Goal: Information Seeking & Learning: Check status

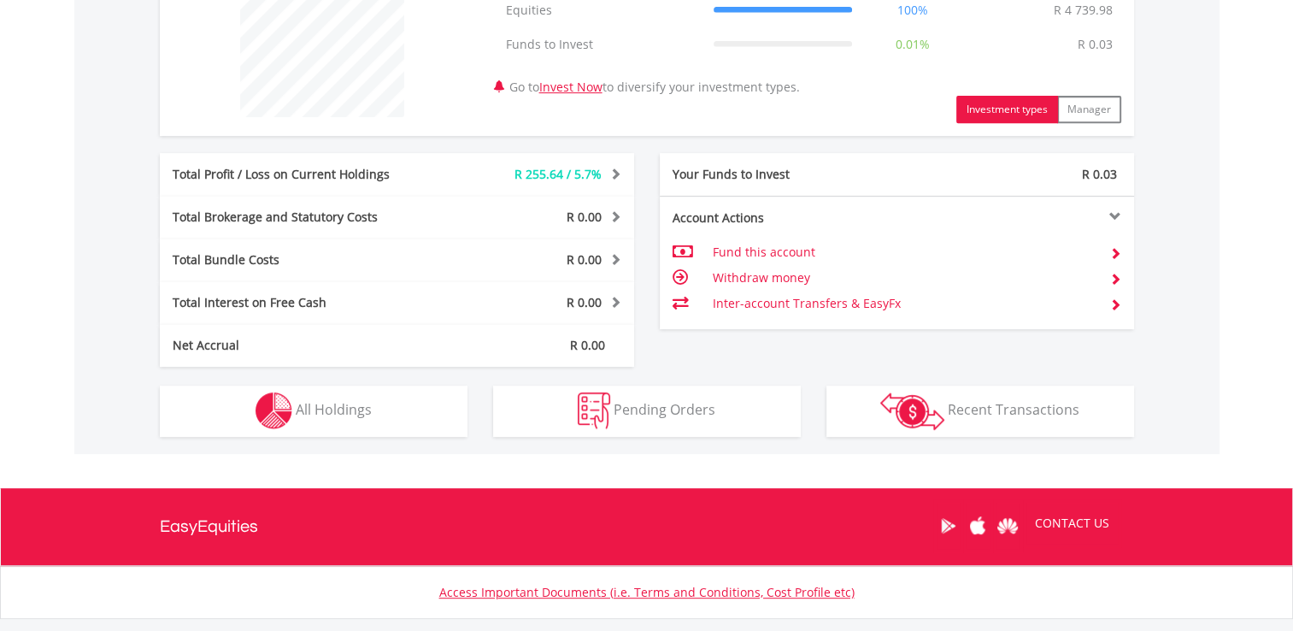
scroll to position [813, 0]
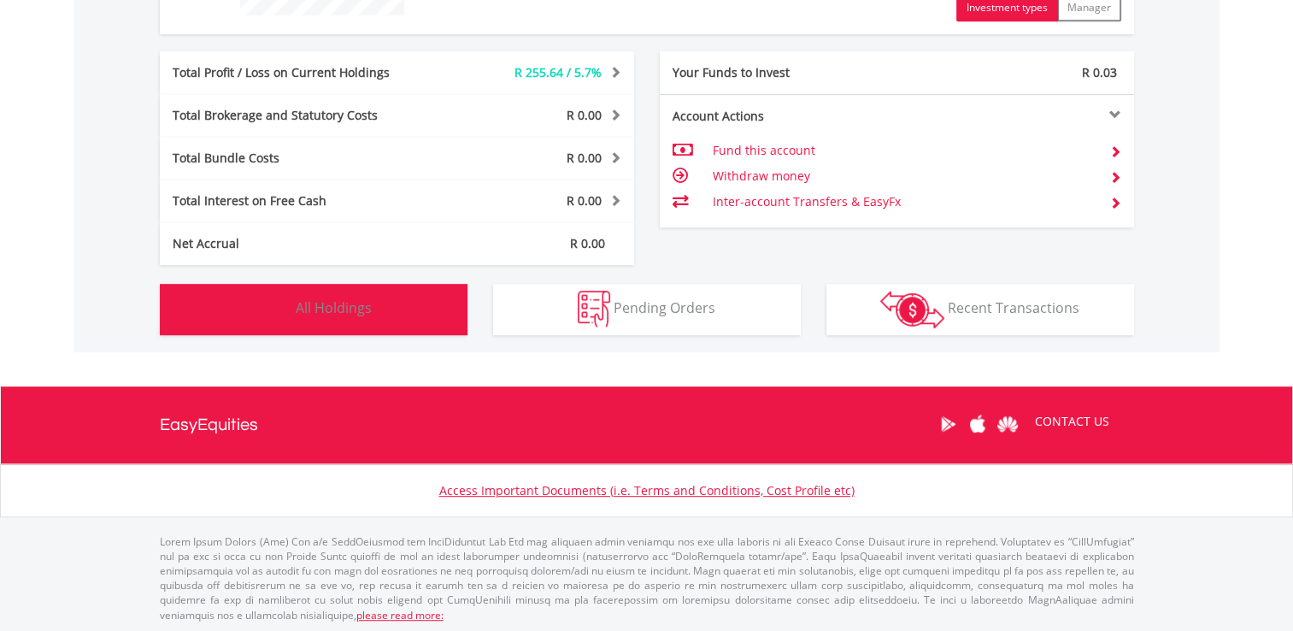
click at [291, 306] on img "button" at bounding box center [274, 309] width 37 height 37
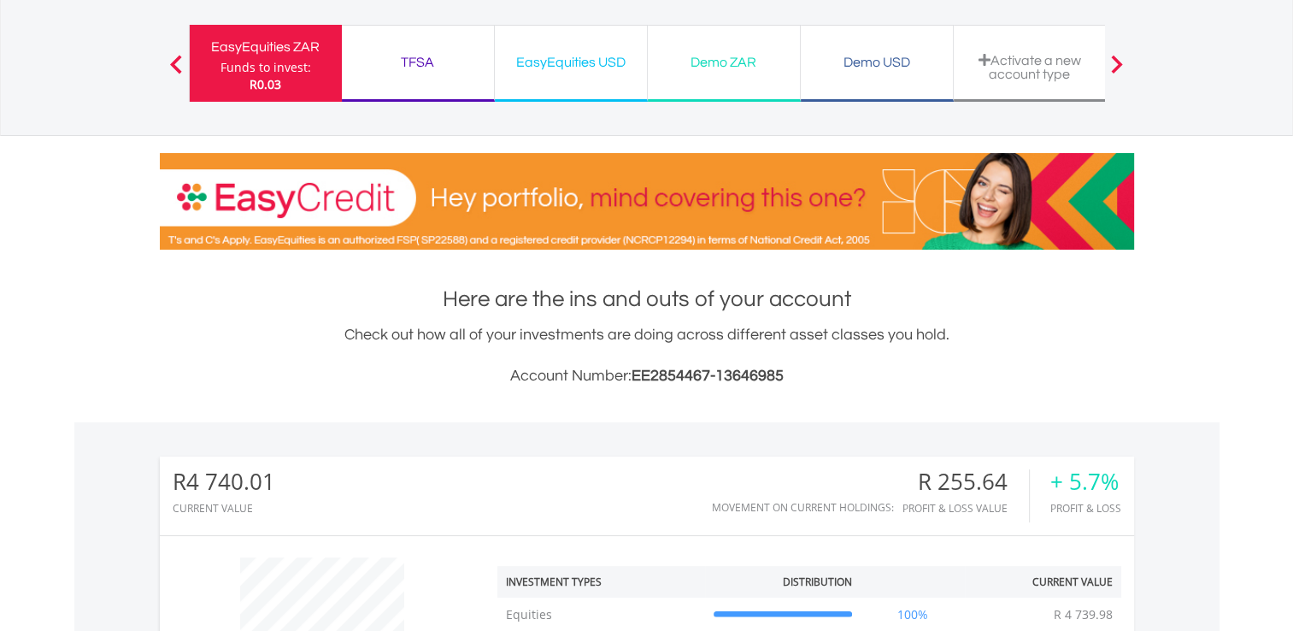
scroll to position [0, 0]
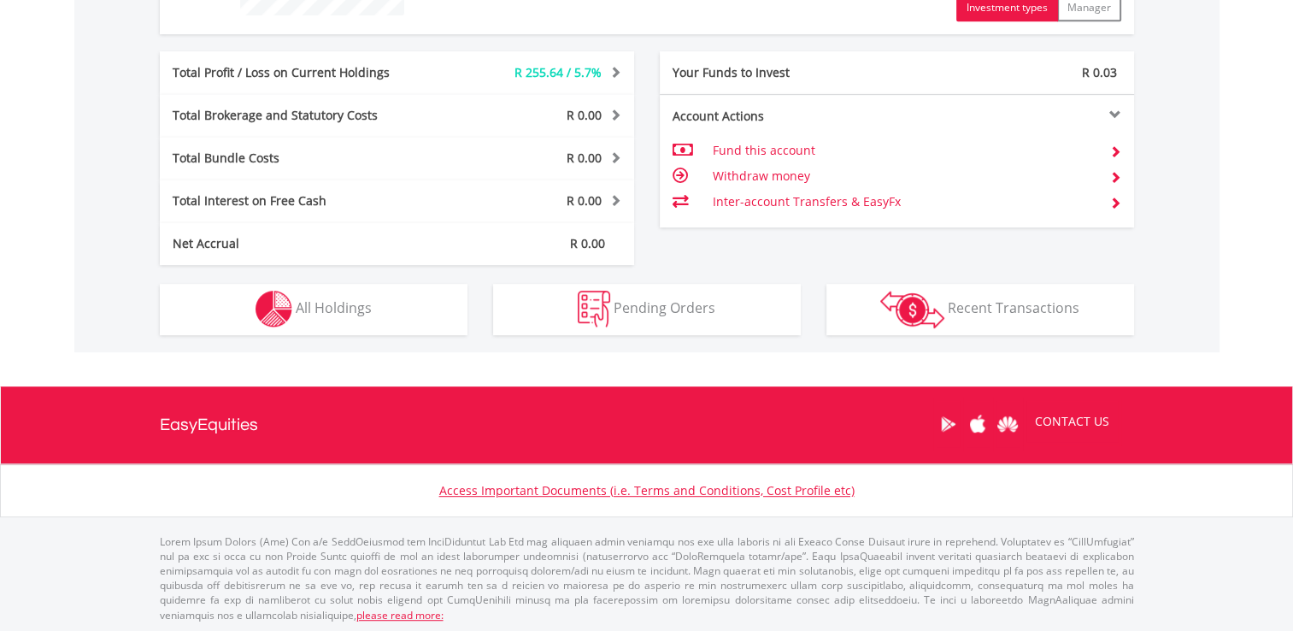
scroll to position [164, 325]
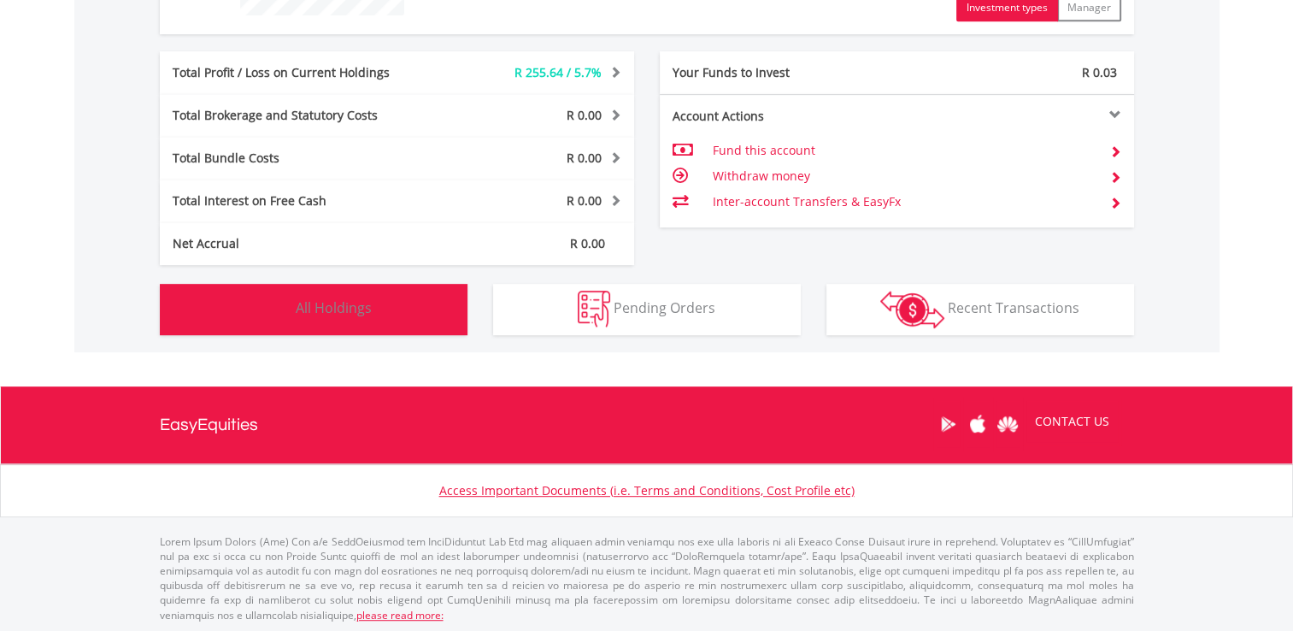
click at [404, 295] on button "Holdings All Holdings" at bounding box center [314, 309] width 308 height 51
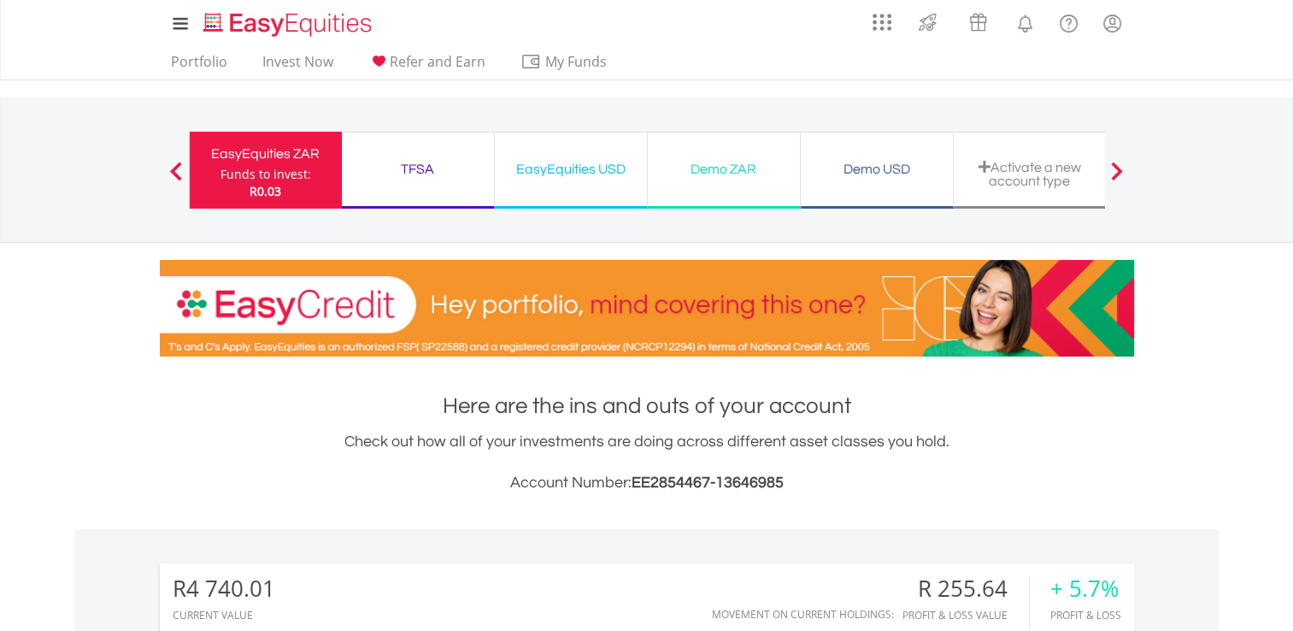
scroll to position [64, 0]
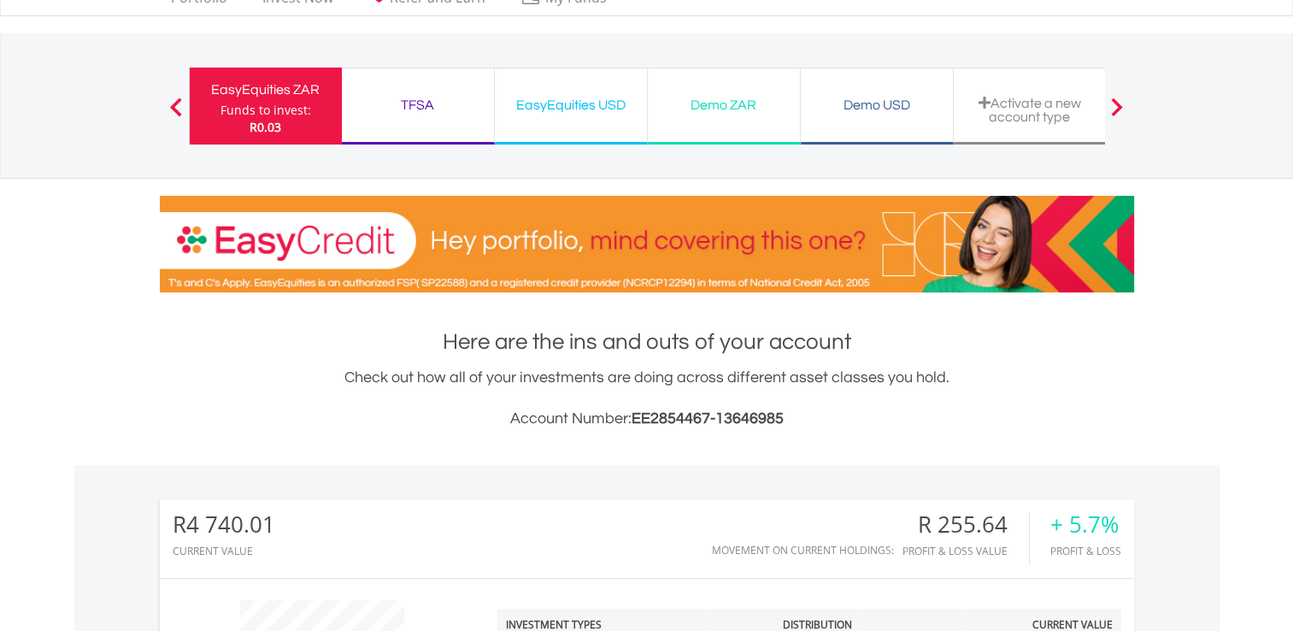
click at [661, 120] on div "Demo ZAR Funds to invest: R0.03" at bounding box center [724, 106] width 153 height 77
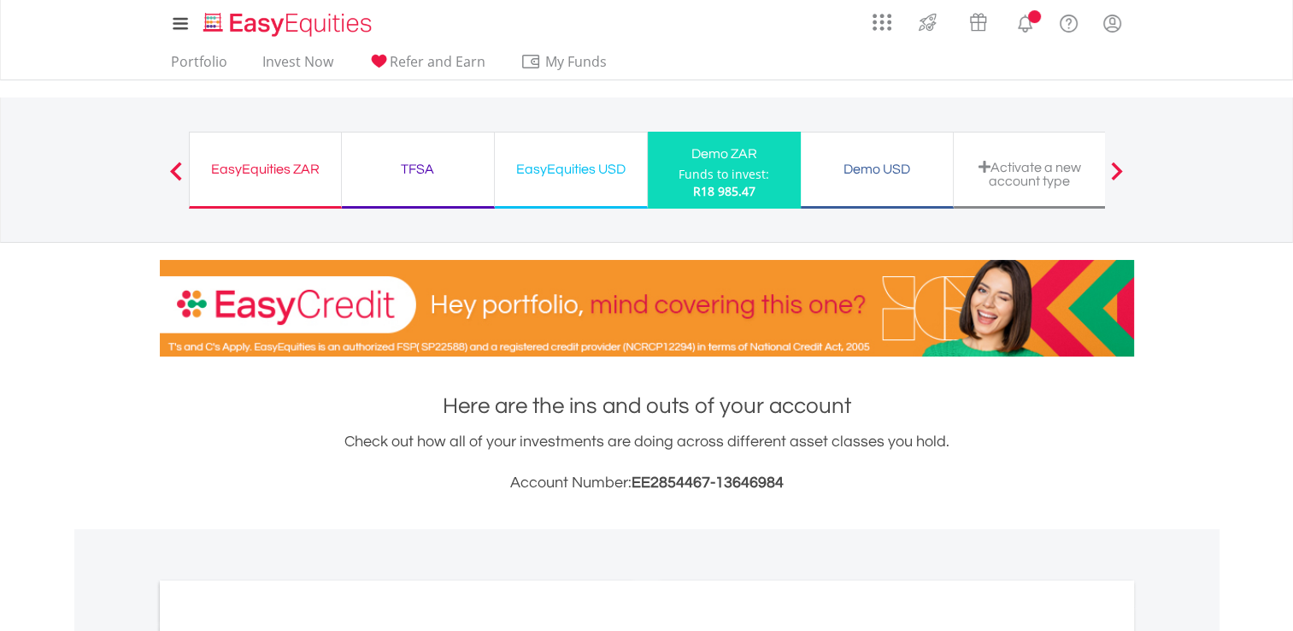
click at [838, 188] on div "Demo USD Funds to invest: R18 985.47" at bounding box center [877, 170] width 153 height 77
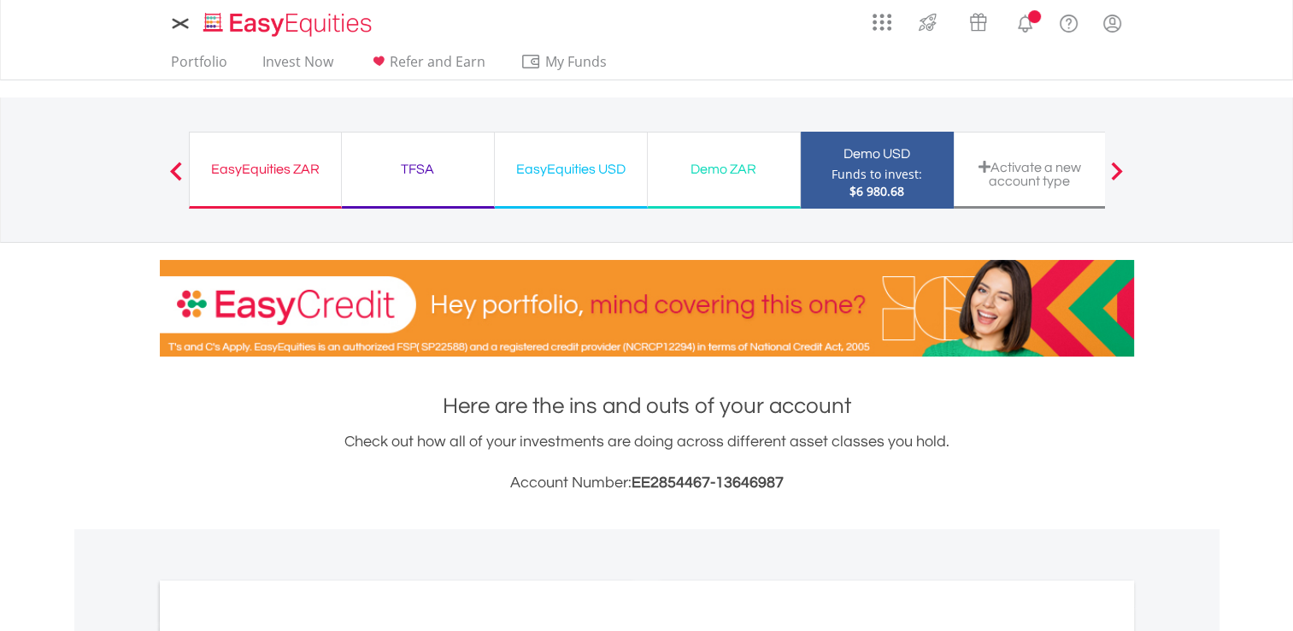
click at [595, 146] on div "EasyEquities USD Funds to invest: $6 980.68" at bounding box center [571, 170] width 153 height 77
click at [568, 178] on div "EasyEquities USD" at bounding box center [571, 169] width 132 height 24
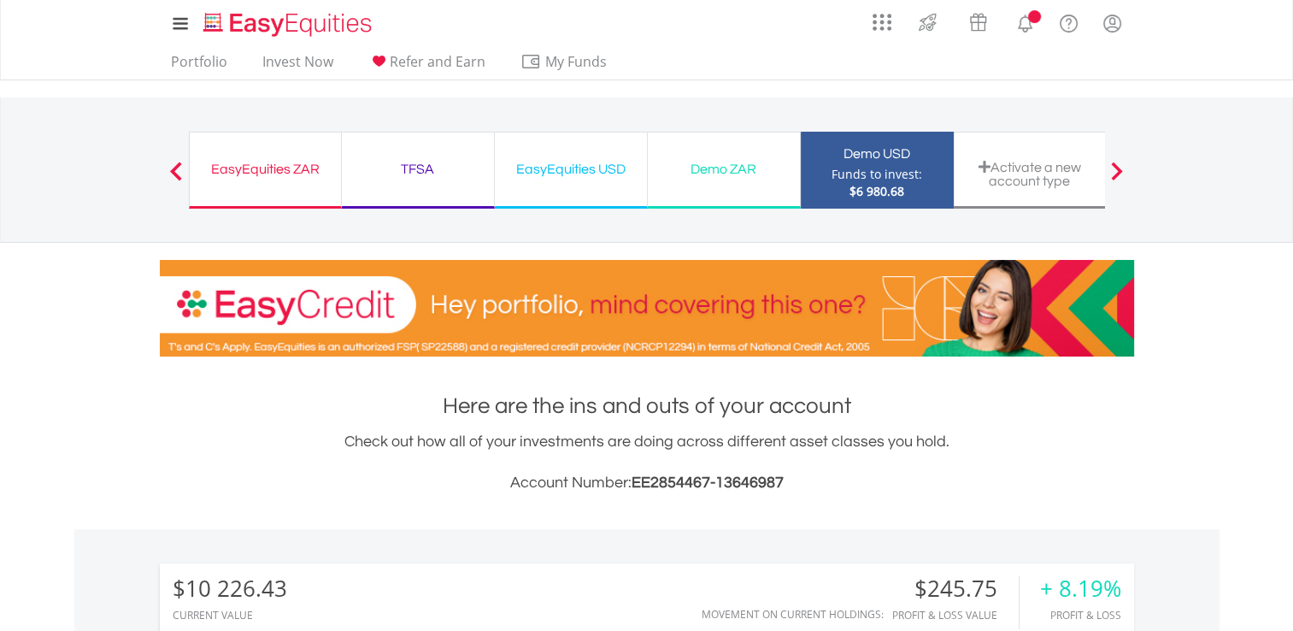
scroll to position [164, 325]
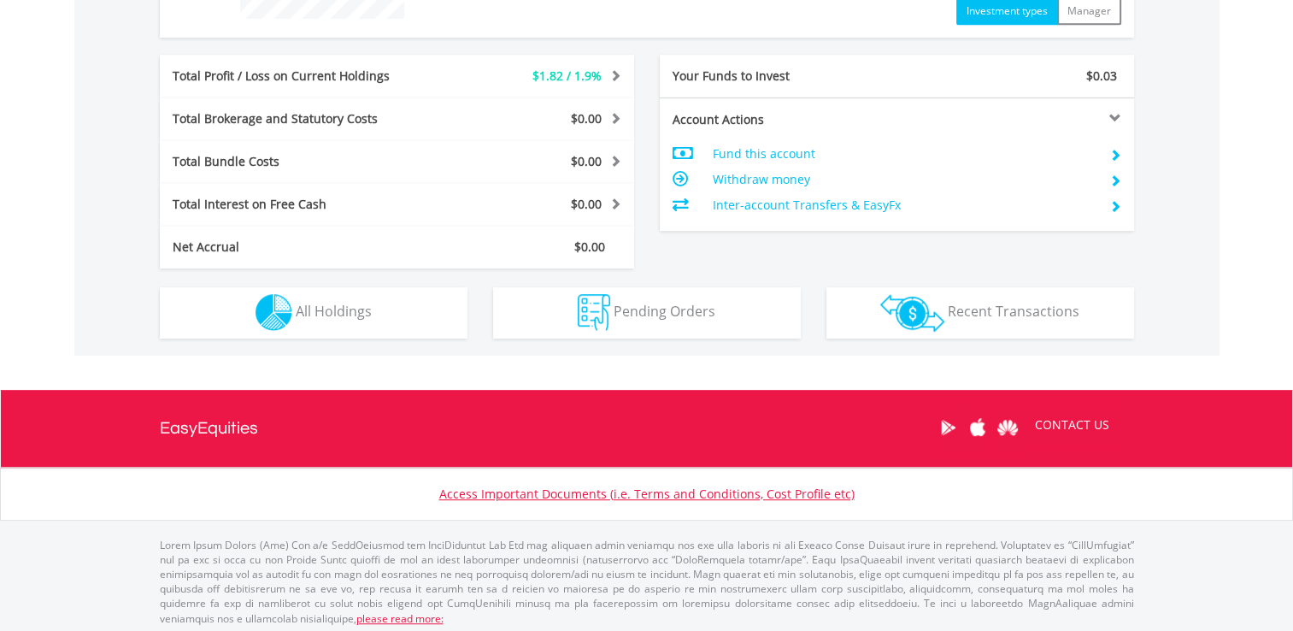
scroll to position [813, 0]
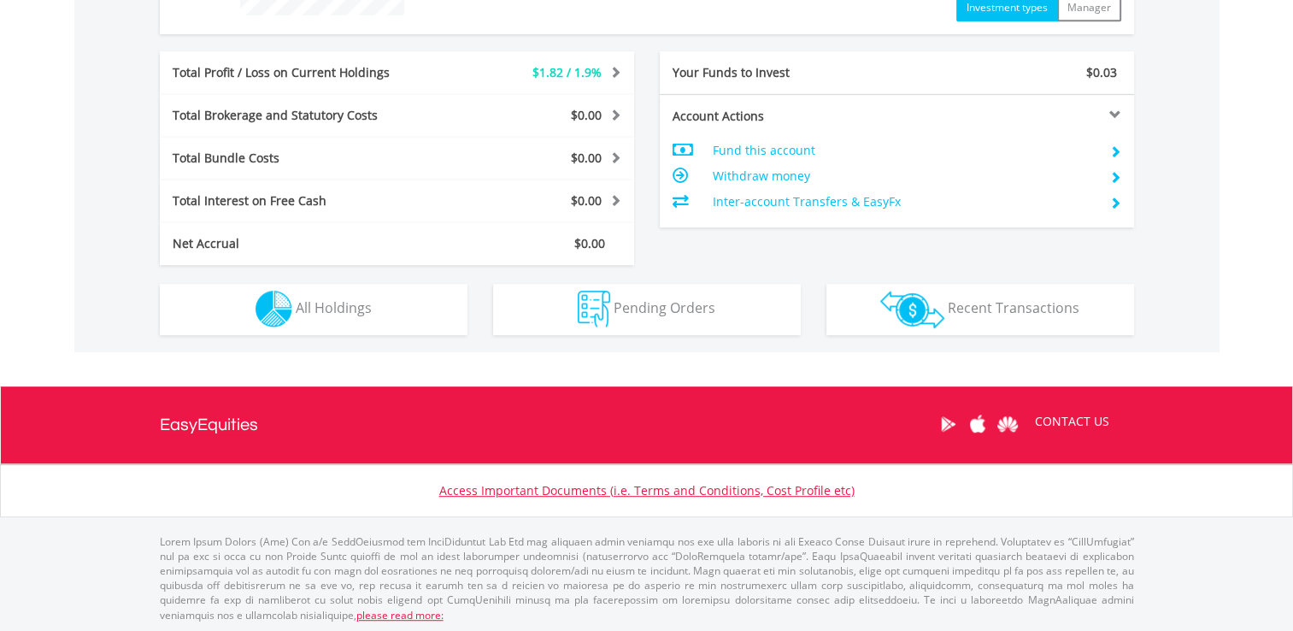
click at [337, 338] on div "$97.85 CURRENT VALUE Movement on Current Holdings: $1.82 Profit & Loss Value + …" at bounding box center [646, 34] width 1145 height 636
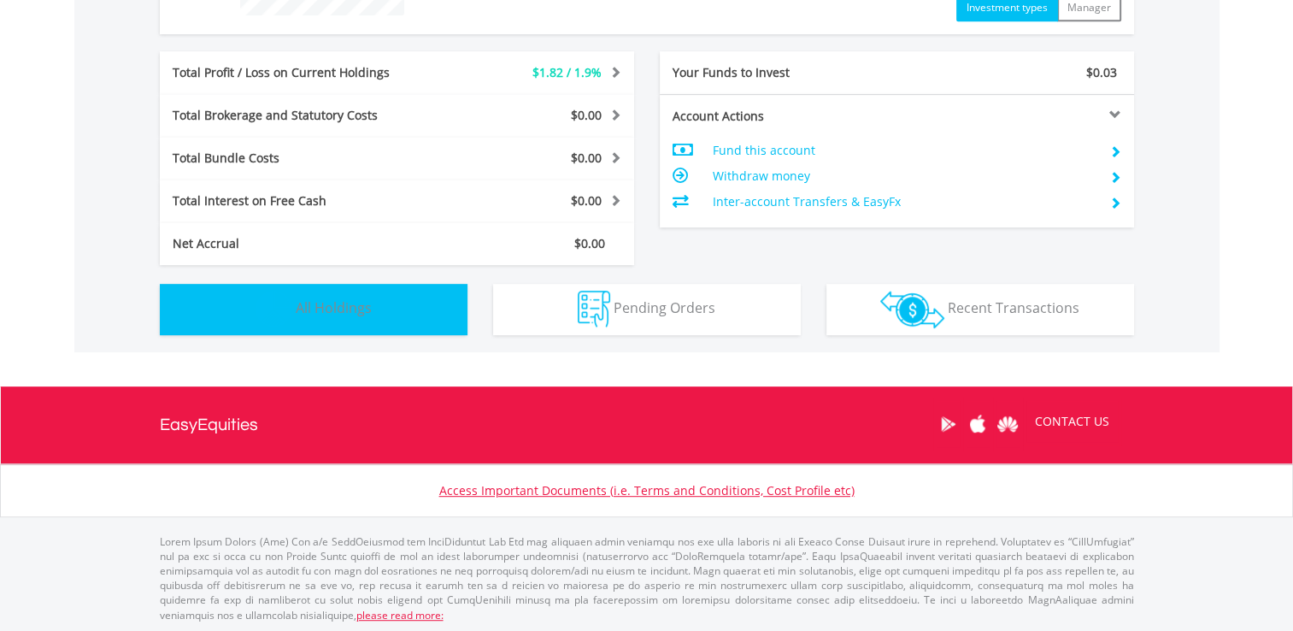
click at [318, 322] on button "Holdings All Holdings" at bounding box center [314, 309] width 308 height 51
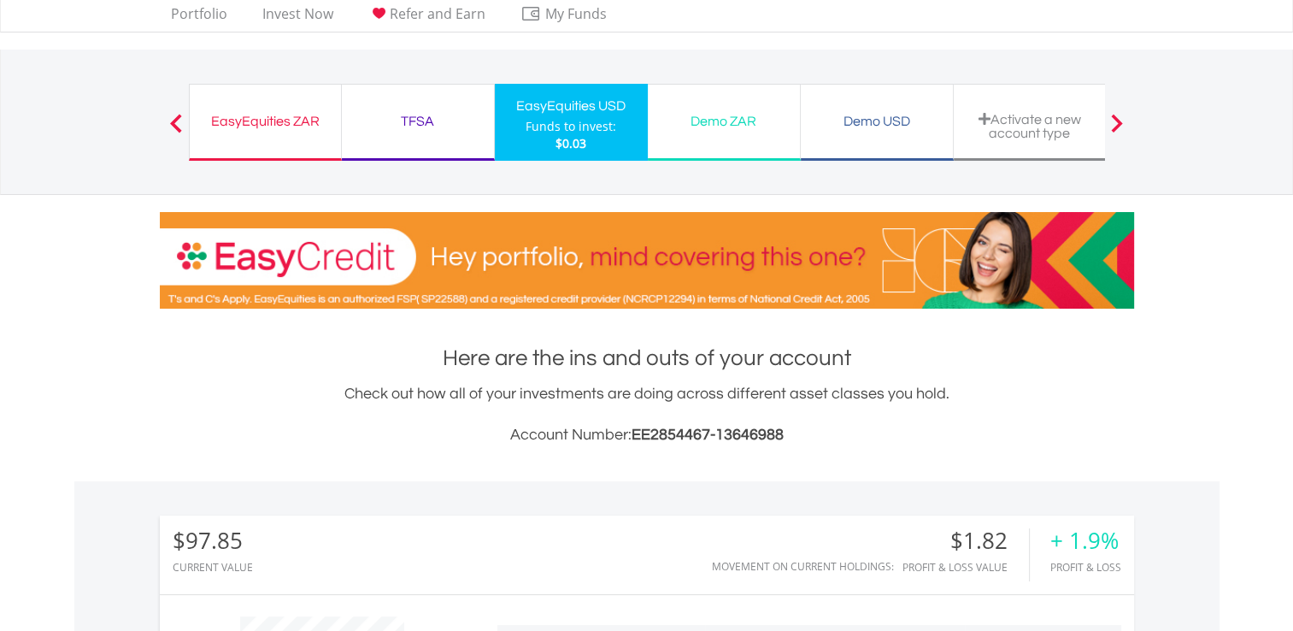
scroll to position [0, 0]
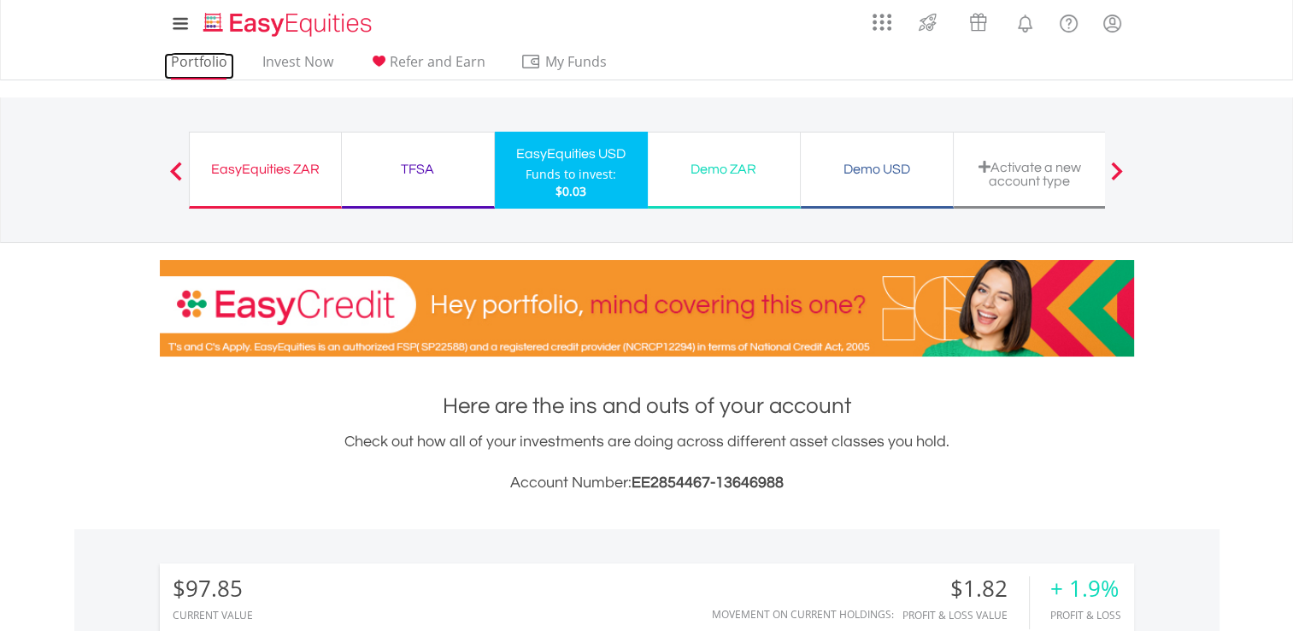
click at [181, 65] on link "Portfolio" at bounding box center [199, 66] width 70 height 26
